Goal: Information Seeking & Learning: Check status

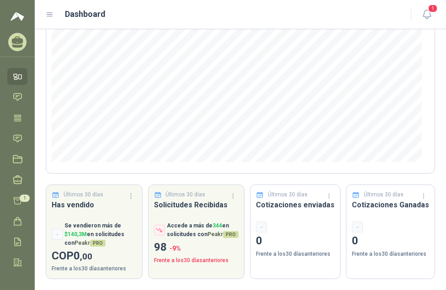
scroll to position [130, 0]
click at [16, 139] on icon at bounding box center [18, 139] width 10 height 10
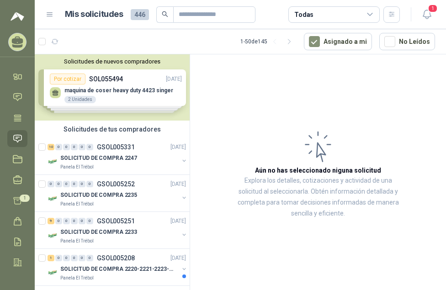
click at [108, 90] on div "Solicitudes de nuevos compradores Por cotizar SOL055494 [DATE] maquina de coser…" at bounding box center [112, 87] width 155 height 66
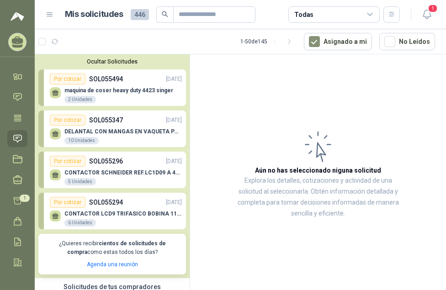
click at [114, 77] on p "SOL055494" at bounding box center [106, 79] width 34 height 10
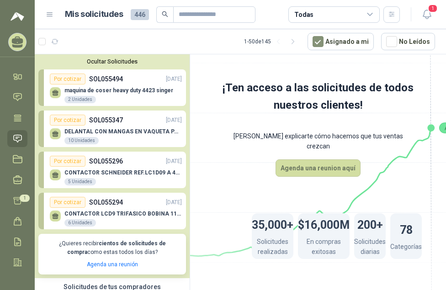
click at [70, 78] on div "Por cotizar" at bounding box center [68, 79] width 36 height 11
click at [430, 9] on span "1" at bounding box center [432, 8] width 10 height 9
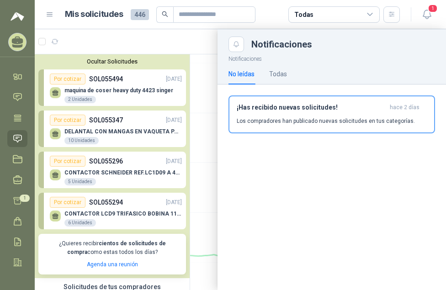
click at [179, 123] on div at bounding box center [240, 159] width 411 height 261
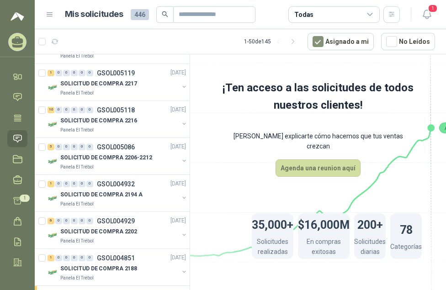
scroll to position [457, 0]
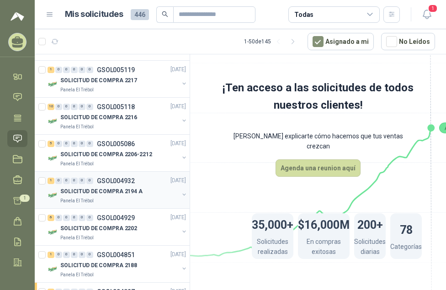
click at [112, 179] on p "GSOL004932" at bounding box center [116, 181] width 38 height 6
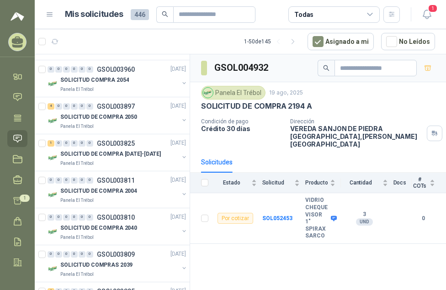
scroll to position [1872, 0]
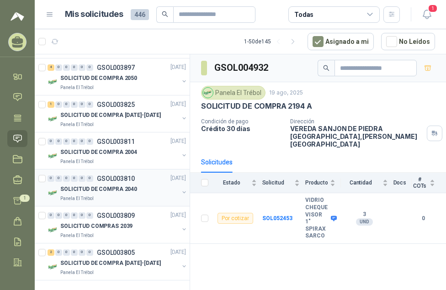
click at [121, 175] on p "GSOL003810" at bounding box center [116, 178] width 38 height 6
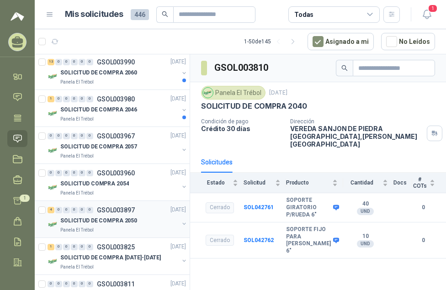
scroll to position [1689, 0]
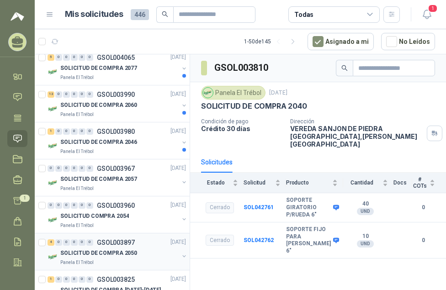
click at [122, 68] on p "SOLICITUD DE COMPRA 2077" at bounding box center [98, 68] width 77 height 9
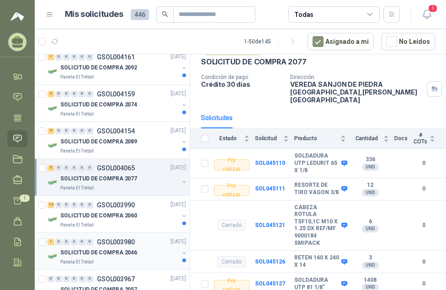
scroll to position [1507, 0]
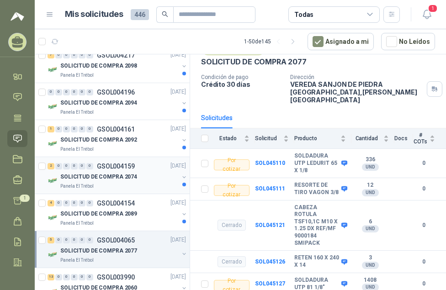
click at [108, 167] on p "GSOL004159" at bounding box center [116, 166] width 38 height 6
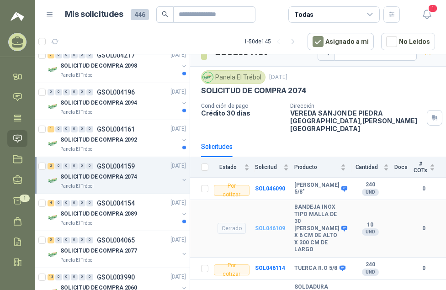
scroll to position [60, 0]
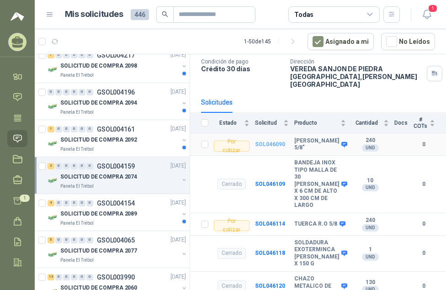
click at [267, 141] on b "SOL046090" at bounding box center [270, 144] width 30 height 6
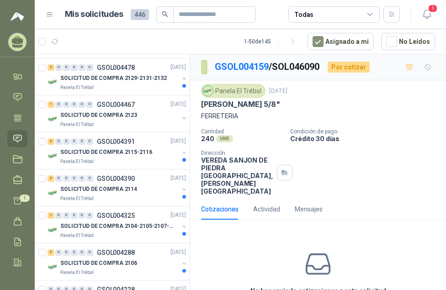
scroll to position [1233, 0]
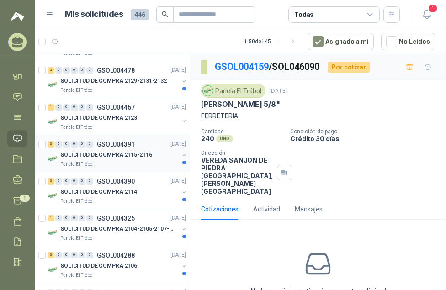
click at [129, 152] on p "SOLICITUD DE COMPRA 2115-2116" at bounding box center [106, 155] width 92 height 9
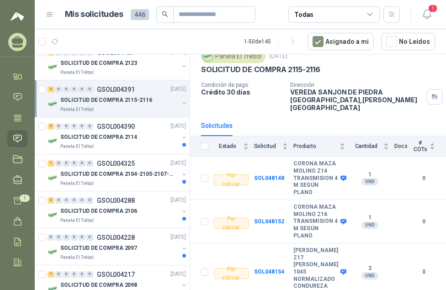
scroll to position [1306, 0]
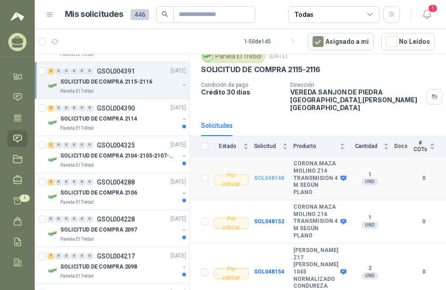
click at [259, 175] on b "SOL048148" at bounding box center [269, 178] width 30 height 6
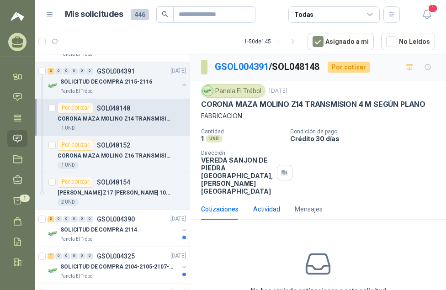
click at [264, 204] on div "Actividad" at bounding box center [266, 209] width 27 height 10
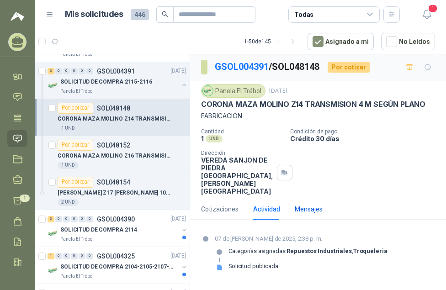
click at [309, 204] on div "Mensajes" at bounding box center [309, 209] width 28 height 10
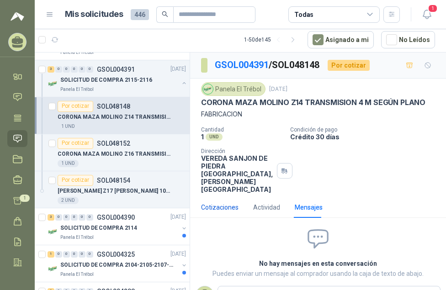
click at [204, 202] on div "Cotizaciones" at bounding box center [219, 207] width 37 height 10
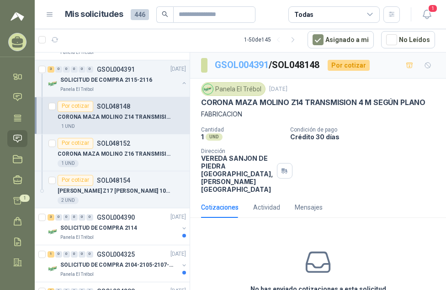
click at [258, 68] on link "GSOL004391" at bounding box center [242, 64] width 54 height 11
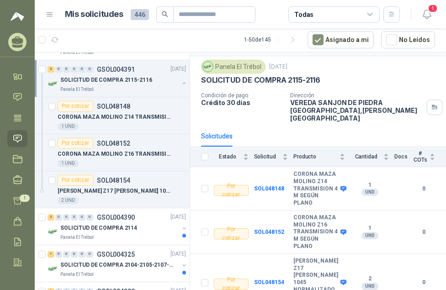
scroll to position [37, 0]
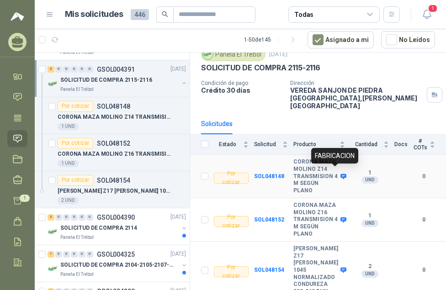
click at [340, 174] on icon at bounding box center [343, 176] width 6 height 5
click at [266, 173] on b "SOL048148" at bounding box center [269, 176] width 30 height 6
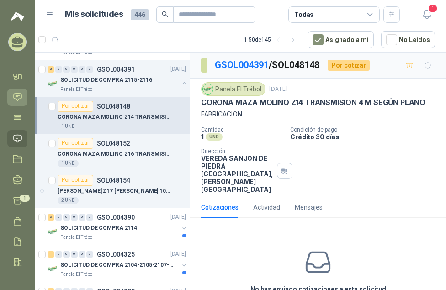
click at [17, 100] on icon at bounding box center [18, 97] width 10 height 10
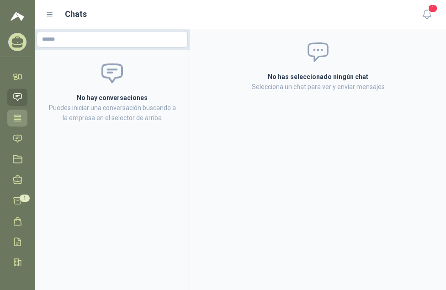
click at [16, 119] on icon at bounding box center [18, 118] width 10 height 10
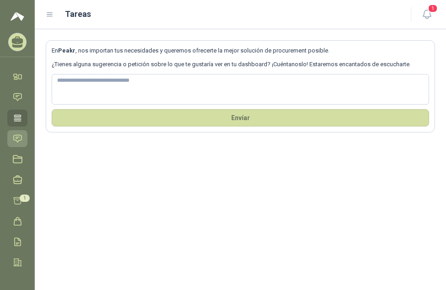
click at [17, 142] on icon at bounding box center [18, 138] width 8 height 7
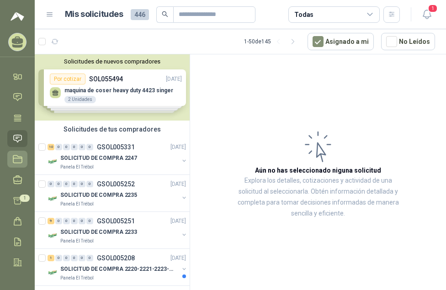
click at [17, 165] on link "Licitaciones" at bounding box center [17, 159] width 20 height 17
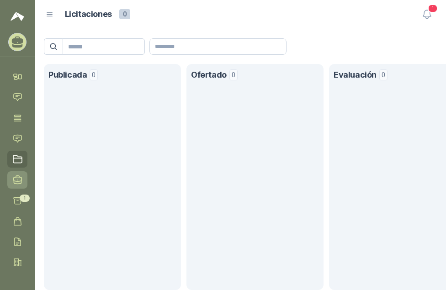
click at [12, 181] on link "Negociaciones" at bounding box center [17, 179] width 20 height 17
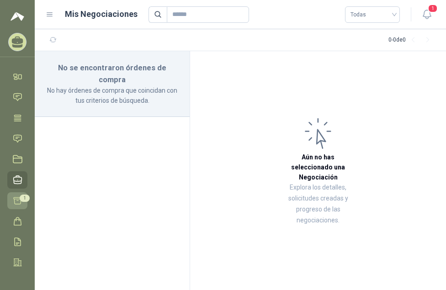
click at [14, 203] on icon at bounding box center [18, 201] width 10 height 10
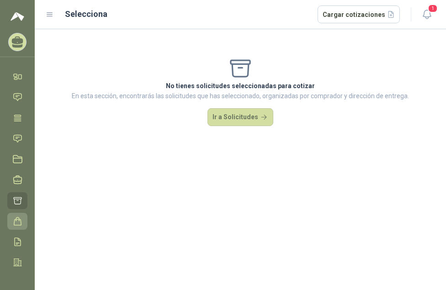
click at [19, 218] on icon at bounding box center [17, 221] width 7 height 8
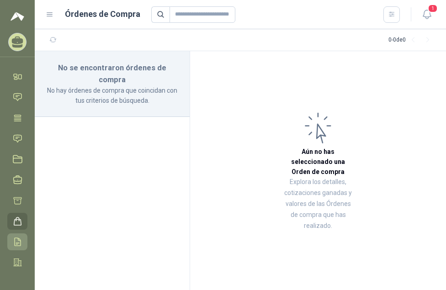
click at [15, 244] on icon at bounding box center [18, 242] width 6 height 8
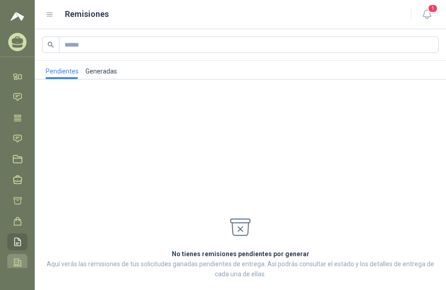
click at [20, 261] on icon at bounding box center [18, 263] width 10 height 10
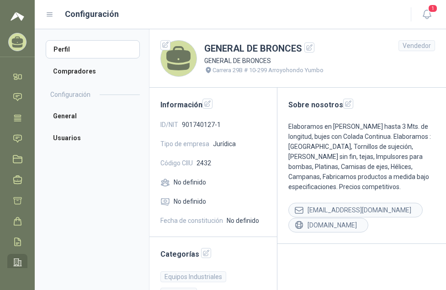
click at [17, 44] on icon at bounding box center [17, 41] width 11 height 8
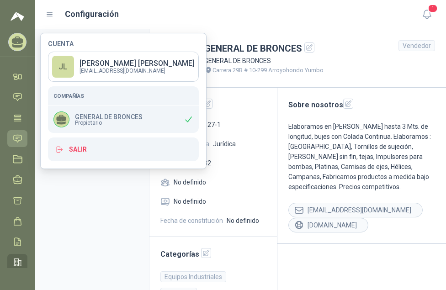
click at [12, 140] on link "Solicitudes" at bounding box center [17, 138] width 20 height 17
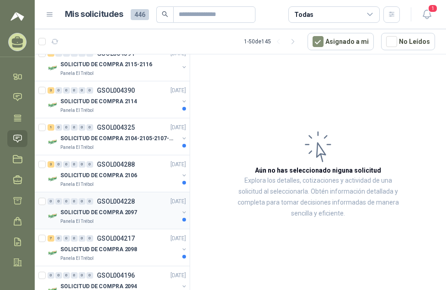
scroll to position [1121, 0]
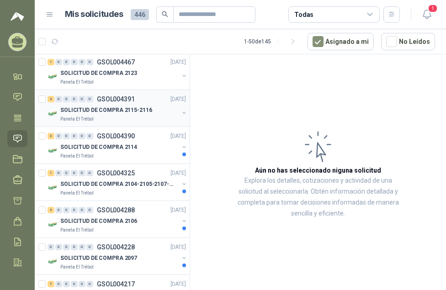
click at [117, 106] on p "SOLICITUD DE COMPRA 2115-2116" at bounding box center [106, 110] width 92 height 9
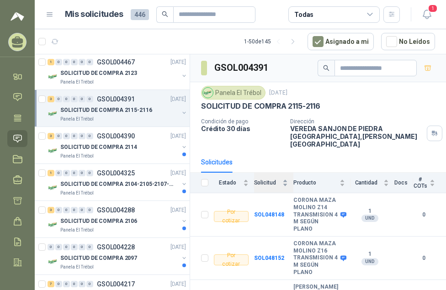
click at [286, 178] on div "Solicitud" at bounding box center [271, 182] width 34 height 9
click at [414, 176] on span "# COTs" at bounding box center [420, 182] width 15 height 13
click at [394, 177] on th "Docs" at bounding box center [403, 183] width 19 height 21
click at [425, 176] on div "# COTs" at bounding box center [424, 182] width 22 height 13
click at [424, 177] on div "# COTs" at bounding box center [424, 182] width 22 height 13
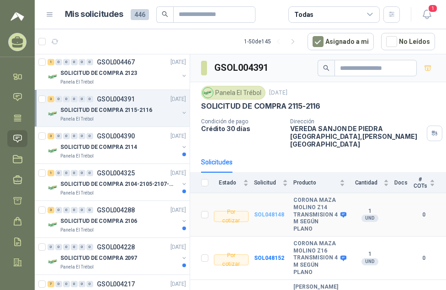
click at [264, 211] on b "SOL048148" at bounding box center [269, 214] width 30 height 6
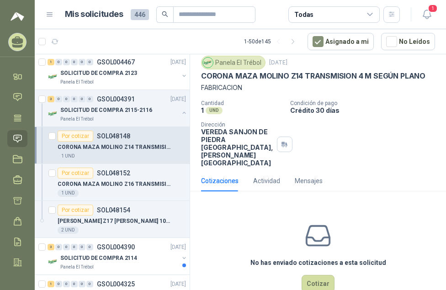
scroll to position [43, 0]
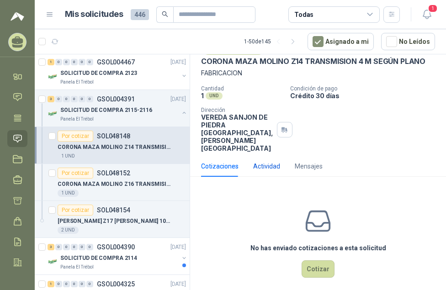
click at [268, 161] on div "Actividad" at bounding box center [266, 166] width 27 height 10
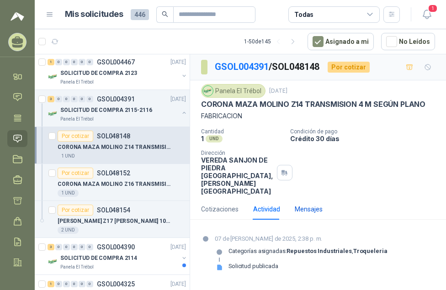
click at [304, 204] on div "Mensajes" at bounding box center [309, 209] width 28 height 10
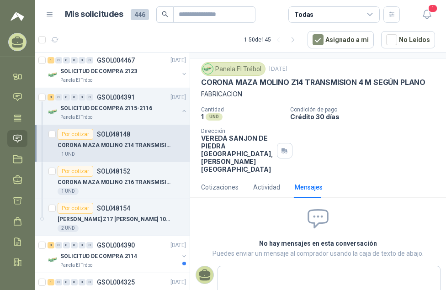
scroll to position [32, 0]
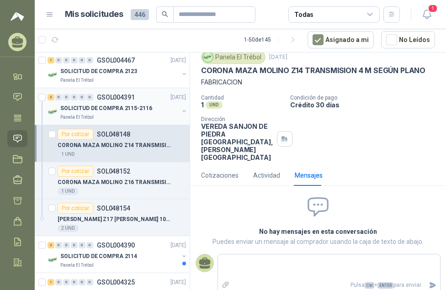
click at [104, 101] on div "3 0 0 0 0 0 GSOL004391 [DATE]" at bounding box center [117, 97] width 140 height 11
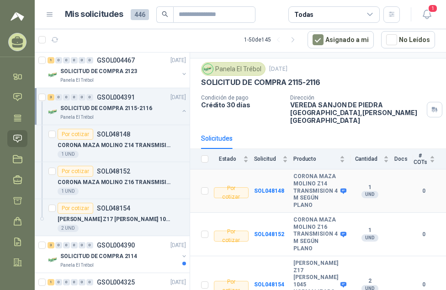
scroll to position [37, 0]
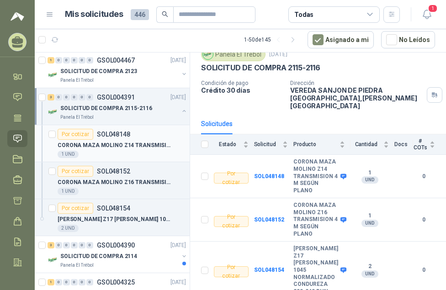
click at [110, 132] on p "SOL048148" at bounding box center [113, 134] width 33 height 6
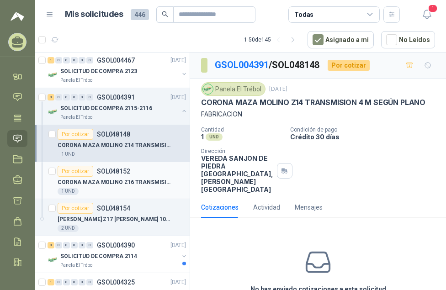
click at [111, 172] on p "SOL048152" at bounding box center [113, 171] width 33 height 6
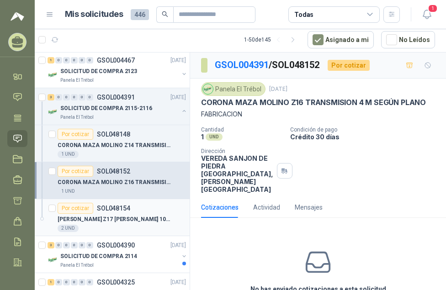
click at [126, 212] on div "Por cotizar SOL048154" at bounding box center [94, 208] width 73 height 11
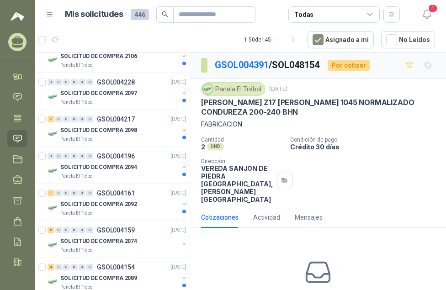
scroll to position [1349, 0]
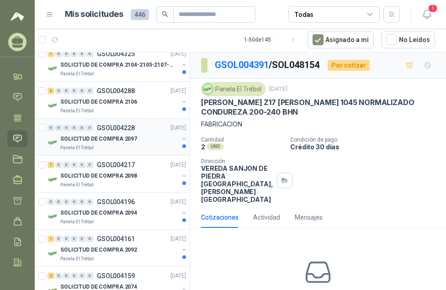
click at [126, 127] on p "GSOL004228" at bounding box center [116, 128] width 38 height 6
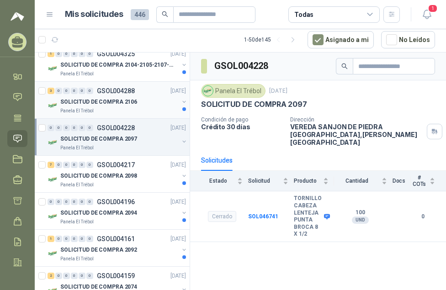
click at [125, 88] on p "GSOL004288" at bounding box center [116, 91] width 38 height 6
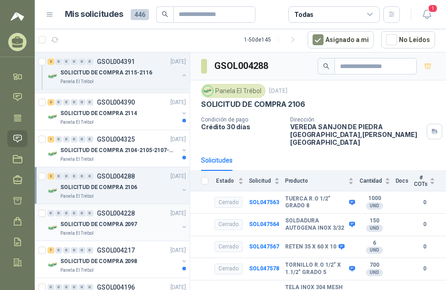
scroll to position [1258, 0]
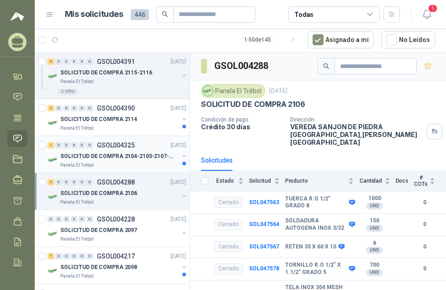
click at [123, 142] on p "GSOL004325" at bounding box center [116, 145] width 38 height 6
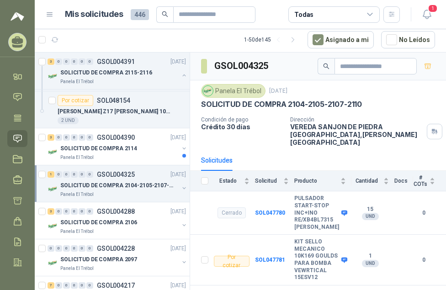
scroll to position [1212, 0]
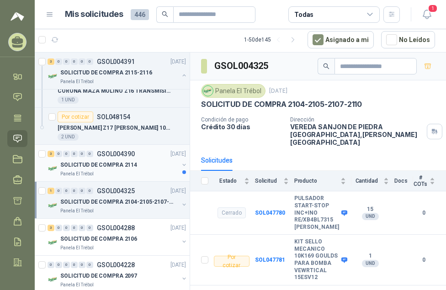
click at [126, 154] on p "GSOL004390" at bounding box center [116, 154] width 38 height 6
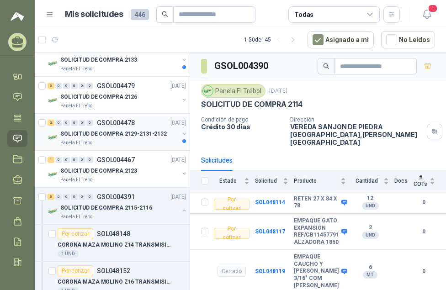
scroll to position [1029, 0]
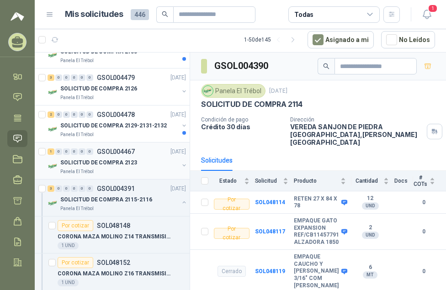
click at [125, 161] on p "SOLICITUD DE COMPRA 2123" at bounding box center [98, 162] width 77 height 9
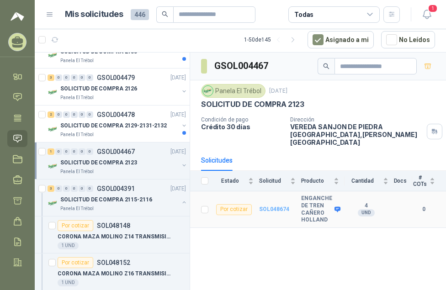
click at [279, 206] on b "SOL048674" at bounding box center [274, 209] width 30 height 6
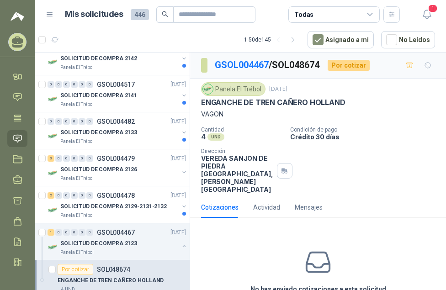
scroll to position [938, 0]
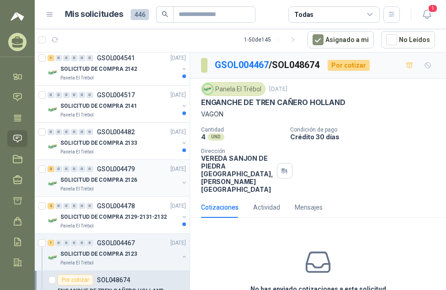
click at [127, 170] on p "GSOL004479" at bounding box center [116, 169] width 38 height 6
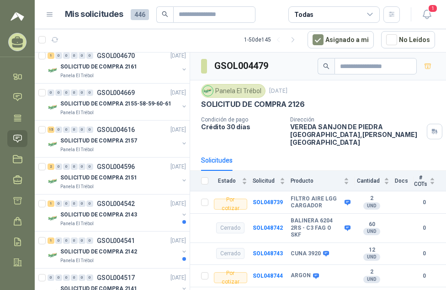
scroll to position [710, 0]
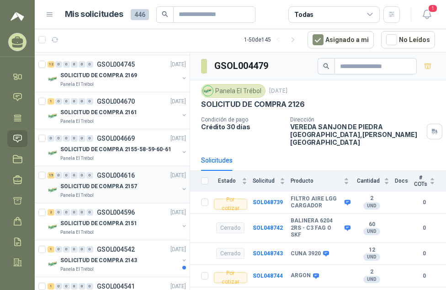
click at [115, 174] on p "GSOL004616" at bounding box center [116, 175] width 38 height 6
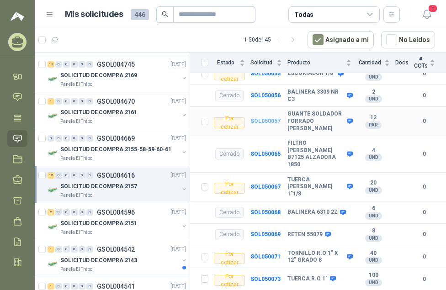
scroll to position [320, 0]
click at [269, 124] on b "SOL050057" at bounding box center [265, 120] width 30 height 6
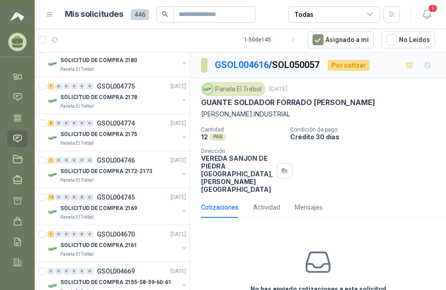
scroll to position [573, 0]
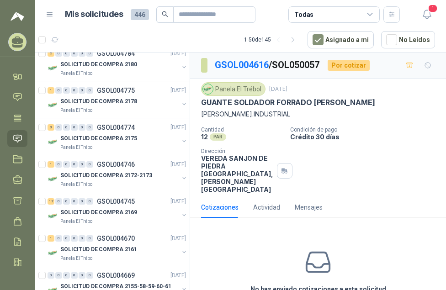
click at [15, 137] on icon at bounding box center [18, 139] width 10 height 10
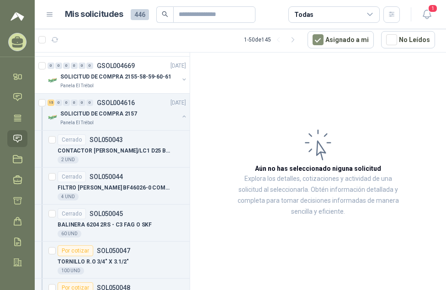
scroll to position [801, 0]
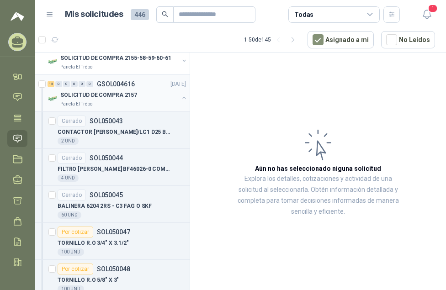
click at [110, 89] on div "15 0 0 0 0 0 GSOL004616 [DATE]" at bounding box center [117, 84] width 140 height 11
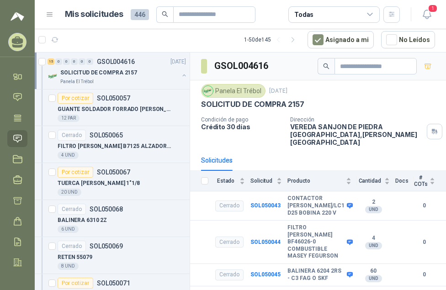
scroll to position [1121, 0]
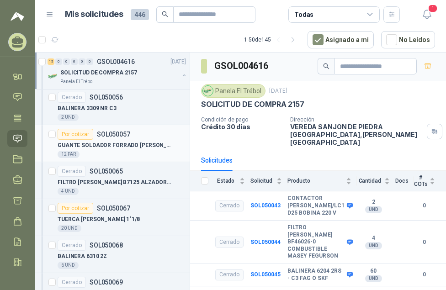
click at [141, 146] on p "GUANTE SOLDADOR FORRADO [PERSON_NAME]" at bounding box center [115, 145] width 114 height 9
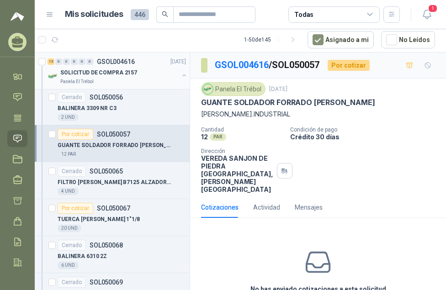
click at [113, 71] on p "SOLICITUD DE COMPRA 2157" at bounding box center [98, 72] width 77 height 9
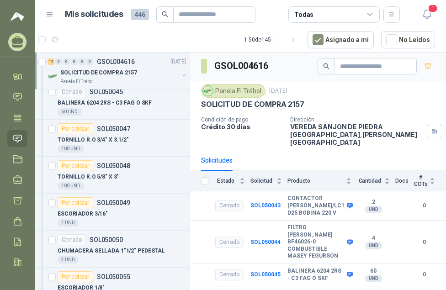
scroll to position [892, 0]
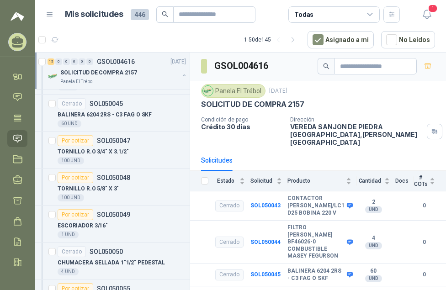
click at [100, 75] on p "SOLICITUD DE COMPRA 2157" at bounding box center [98, 72] width 77 height 9
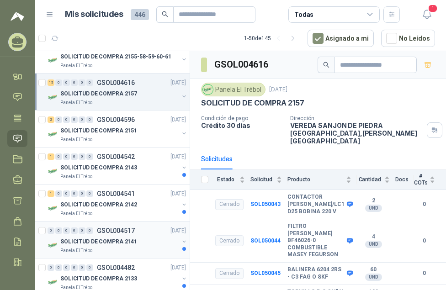
scroll to position [755, 0]
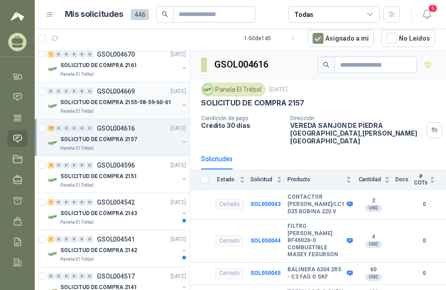
click at [123, 85] on div "0 0 0 0 0 0 GSOL004669 [DATE] SOLICITUD DE COMPRA 2155-58-59-60-61 Panela El Tr…" at bounding box center [112, 100] width 155 height 37
click at [123, 92] on p "GSOL004669" at bounding box center [116, 91] width 38 height 6
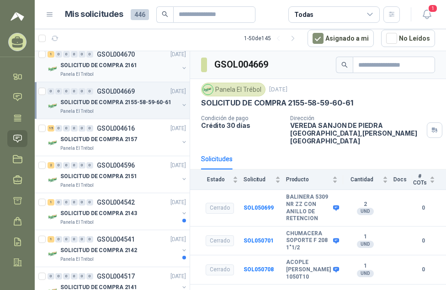
click at [116, 63] on p "SOLICITUD DE COMPRA 2161" at bounding box center [98, 65] width 77 height 9
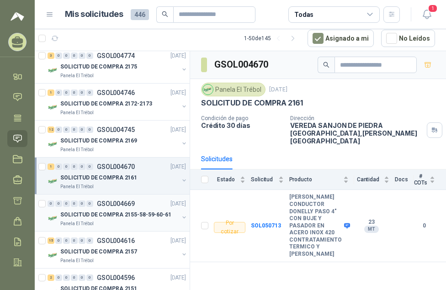
scroll to position [618, 0]
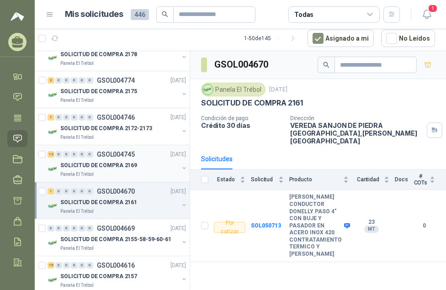
click at [125, 162] on p "SOLICITUD DE COMPRA 2169" at bounding box center [98, 165] width 77 height 9
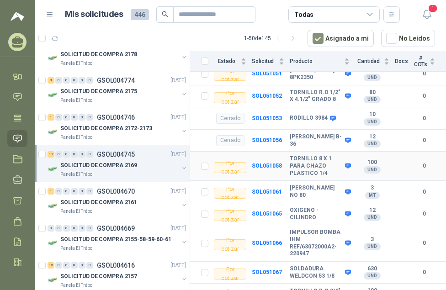
scroll to position [260, 0]
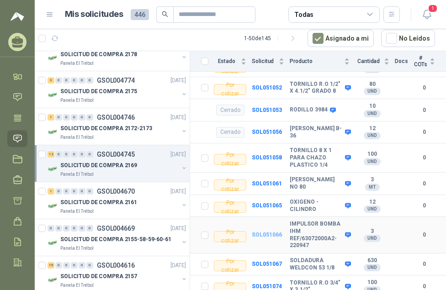
click at [265, 232] on b "SOL051066" at bounding box center [267, 235] width 30 height 6
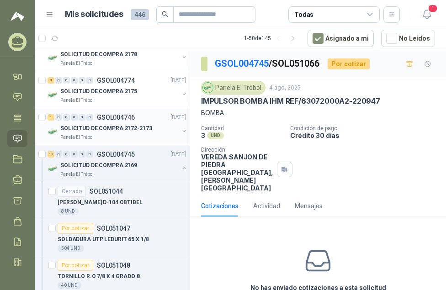
click at [127, 119] on p "GSOL004746" at bounding box center [116, 117] width 38 height 6
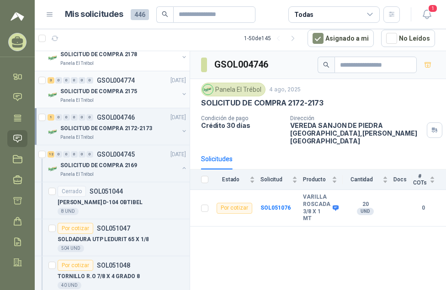
click at [110, 81] on p "GSOL004774" at bounding box center [116, 80] width 38 height 6
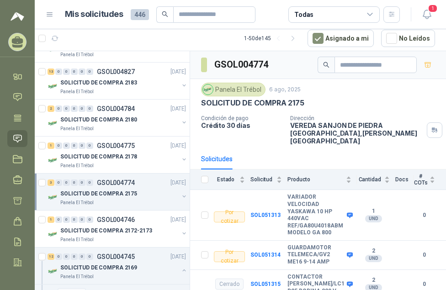
scroll to position [481, 0]
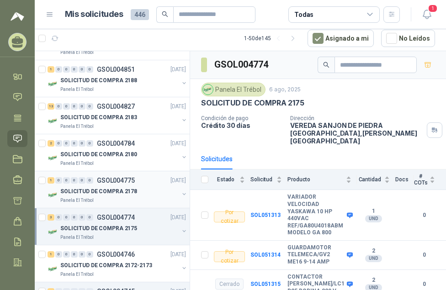
click at [124, 178] on p "GSOL004775" at bounding box center [116, 180] width 38 height 6
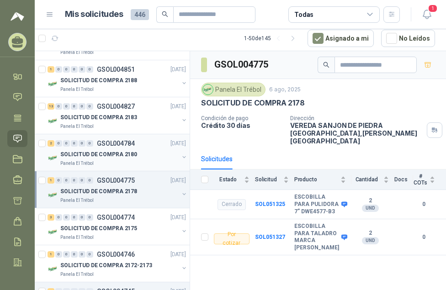
click at [128, 143] on p "GSOL004784" at bounding box center [116, 143] width 38 height 6
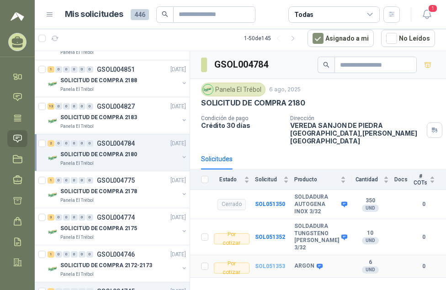
click at [266, 263] on b "SOL051353" at bounding box center [270, 266] width 30 height 6
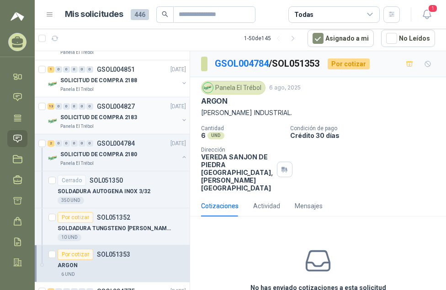
click at [104, 109] on p "GSOL004827" at bounding box center [116, 106] width 38 height 6
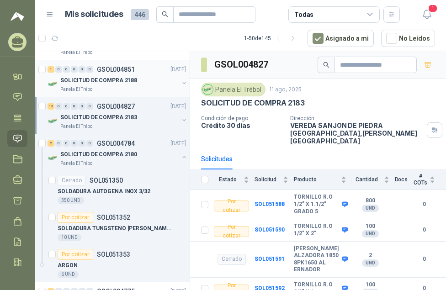
click at [131, 69] on p "GSOL004851" at bounding box center [116, 69] width 38 height 6
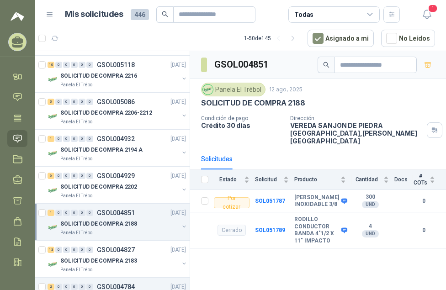
scroll to position [321, 0]
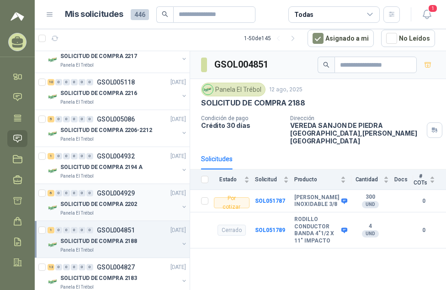
click at [128, 191] on p "GSOL004929" at bounding box center [116, 193] width 38 height 6
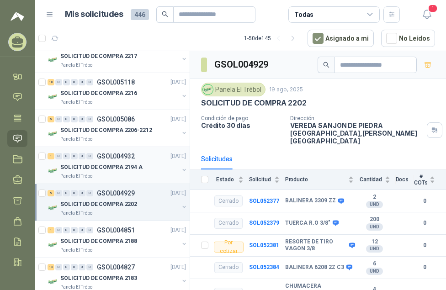
click at [121, 156] on p "GSOL004932" at bounding box center [116, 156] width 38 height 6
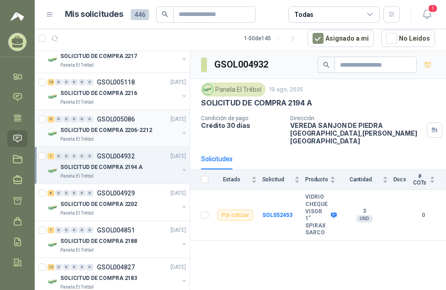
click at [121, 124] on div "5 0 0 0 0 0 GSOL005086 [DATE]" at bounding box center [117, 119] width 140 height 11
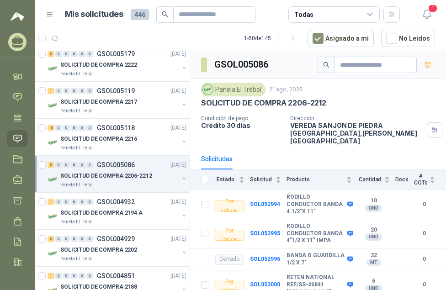
scroll to position [229, 0]
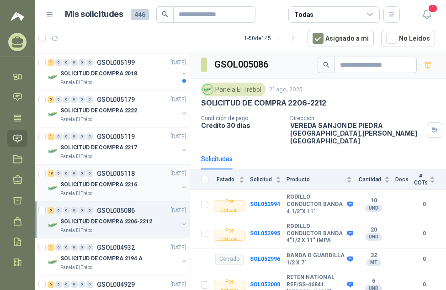
click at [119, 173] on p "GSOL005118" at bounding box center [116, 173] width 38 height 6
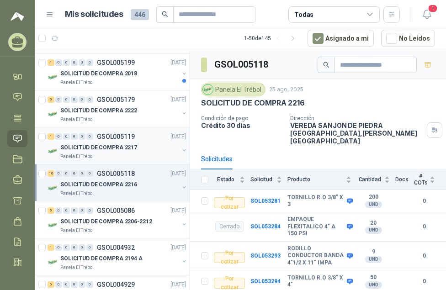
click at [129, 140] on div "1 0 0 0 0 0 GSOL005119 [DATE]" at bounding box center [117, 136] width 140 height 11
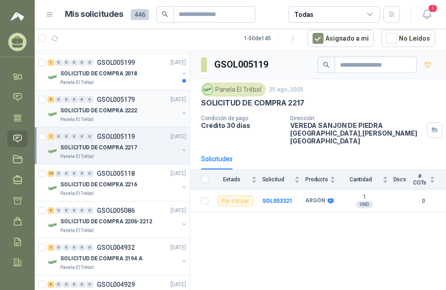
click at [120, 108] on p "SOLICITUD DE COMPRA 2222" at bounding box center [98, 110] width 77 height 9
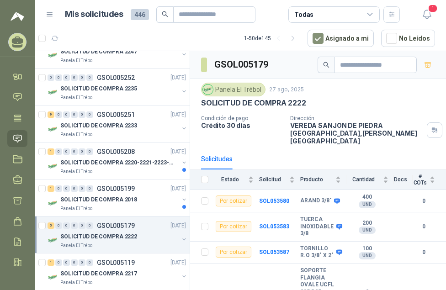
scroll to position [92, 0]
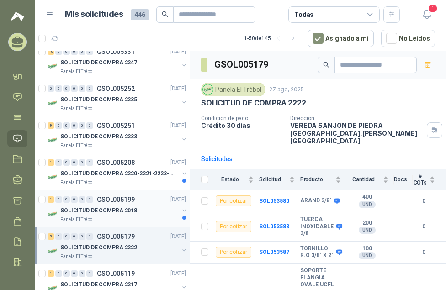
click at [120, 199] on p "GSOL005199" at bounding box center [116, 199] width 38 height 6
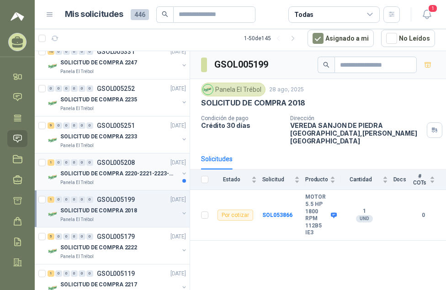
click at [131, 165] on p "GSOL005208" at bounding box center [116, 162] width 38 height 6
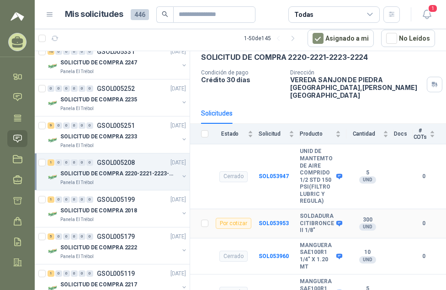
scroll to position [59, 0]
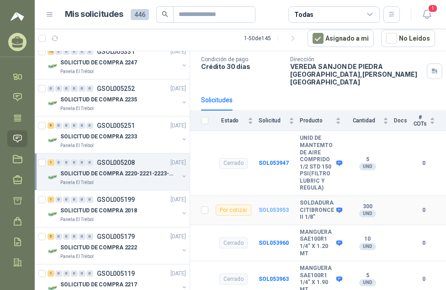
click at [277, 207] on b "SOL053953" at bounding box center [273, 210] width 30 height 6
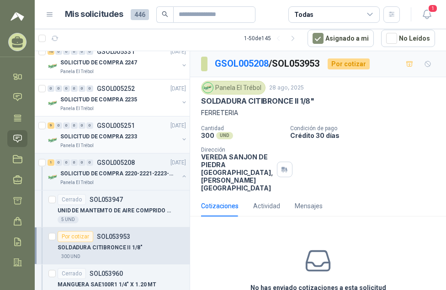
click at [118, 122] on p "GSOL005251" at bounding box center [116, 125] width 38 height 6
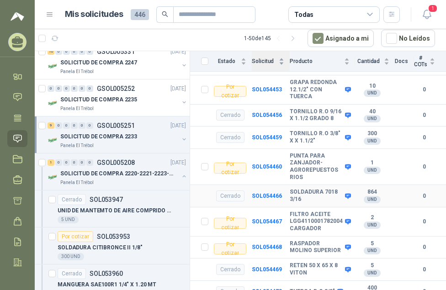
scroll to position [183, 0]
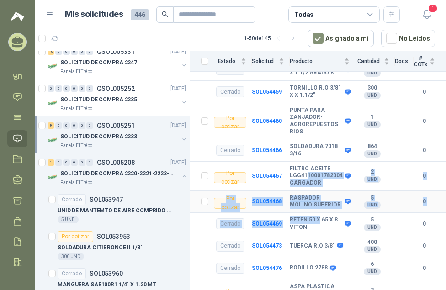
drag, startPoint x: 314, startPoint y: 197, endPoint x: 303, endPoint y: 171, distance: 28.7
click at [303, 171] on tbody "Cerrado SOL054452 RODILLO 3780 8 UND  0 Por cotizar SOL054453 GRAPA REDONDA 12…" at bounding box center [318, 260] width 256 height 506
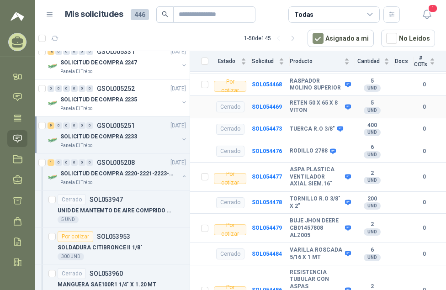
scroll to position [254, 0]
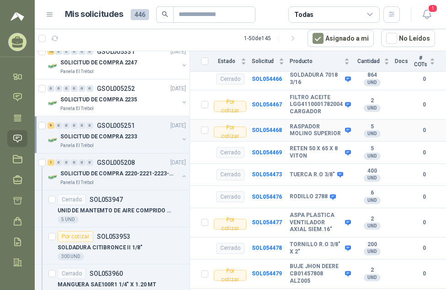
click at [301, 126] on b "RASPADOR MOLINO SUPERIOR" at bounding box center [315, 130] width 53 height 14
click at [277, 127] on b "SOL054468" at bounding box center [267, 130] width 30 height 6
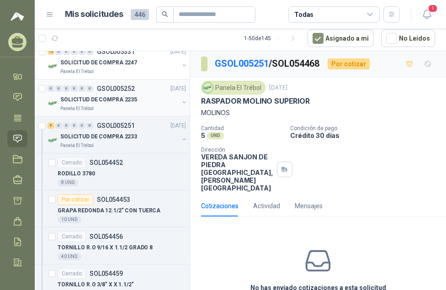
click at [117, 94] on div "SOLICITUD DE COMPRA 2235" at bounding box center [119, 99] width 118 height 11
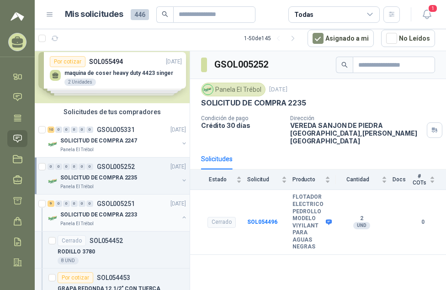
scroll to position [1, 0]
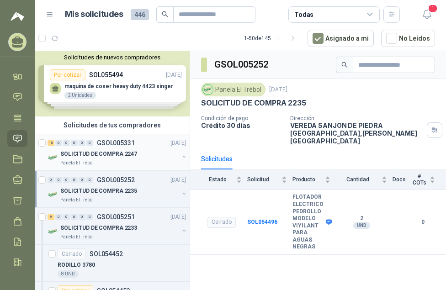
click at [122, 142] on p "GSOL005331" at bounding box center [116, 143] width 38 height 6
